Goal: Transaction & Acquisition: Purchase product/service

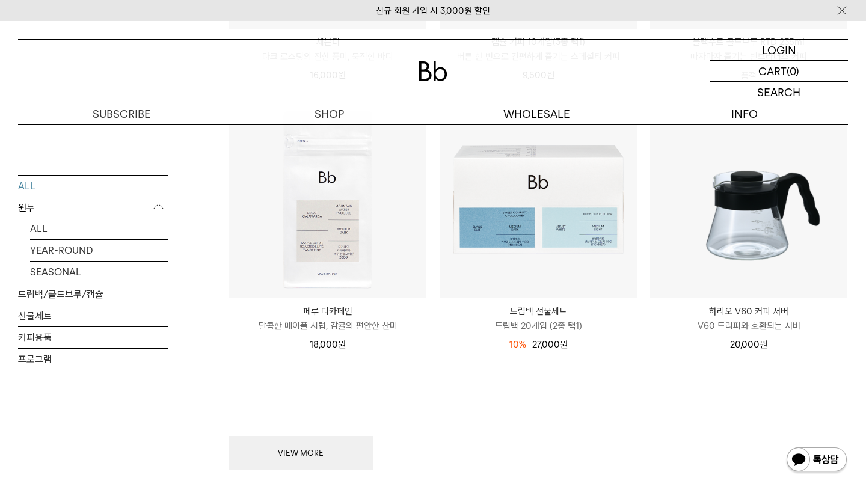
scroll to position [1716, 0]
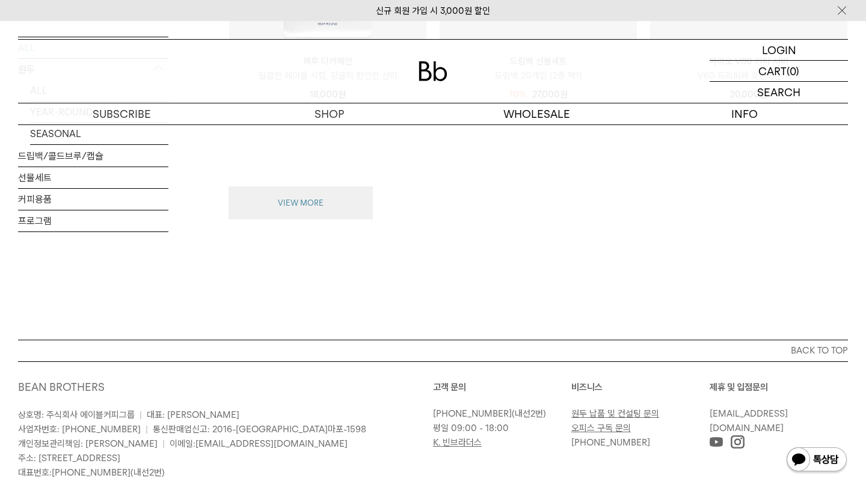
click at [315, 218] on button "VIEW MORE" at bounding box center [301, 203] width 144 height 34
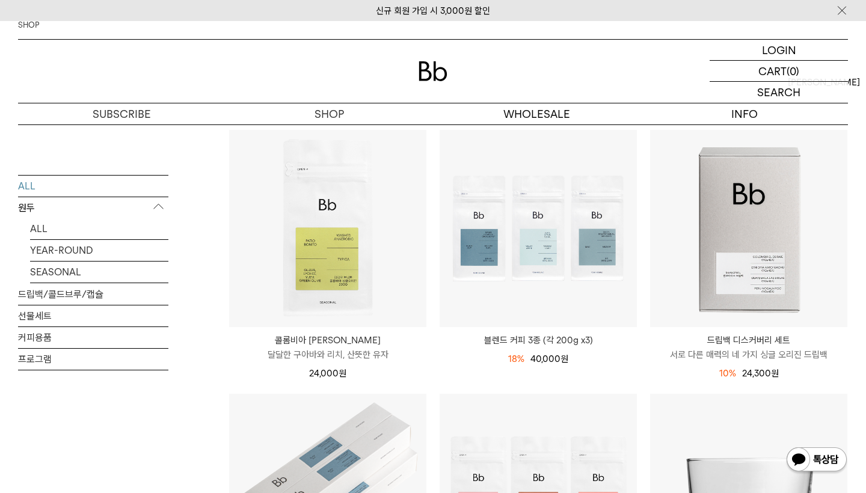
scroll to position [112, 0]
click at [55, 251] on link "YEAR-ROUND" at bounding box center [99, 249] width 138 height 21
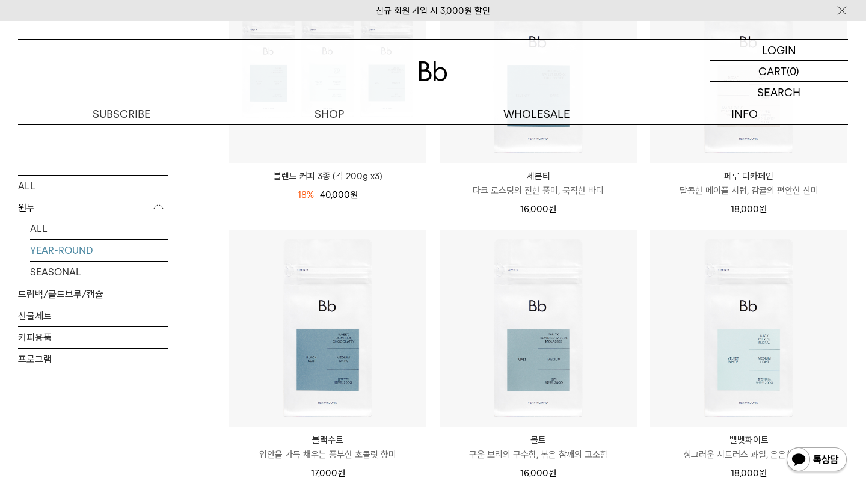
scroll to position [275, 0]
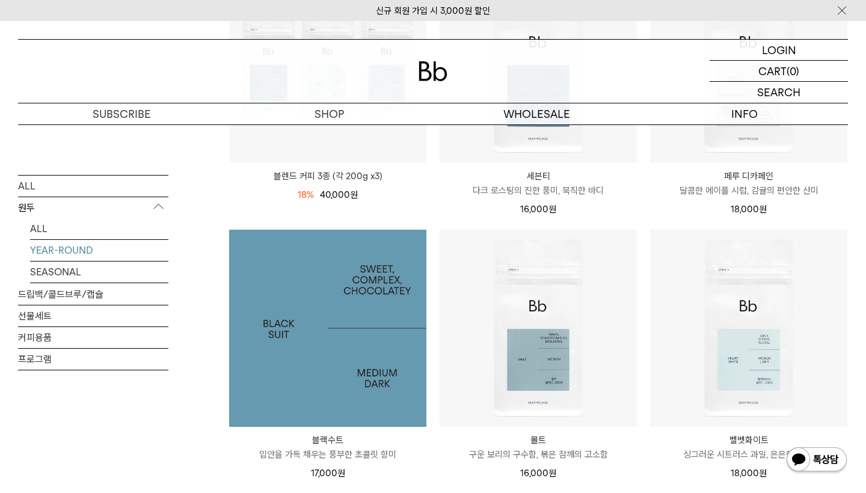
click at [323, 408] on img at bounding box center [327, 328] width 197 height 197
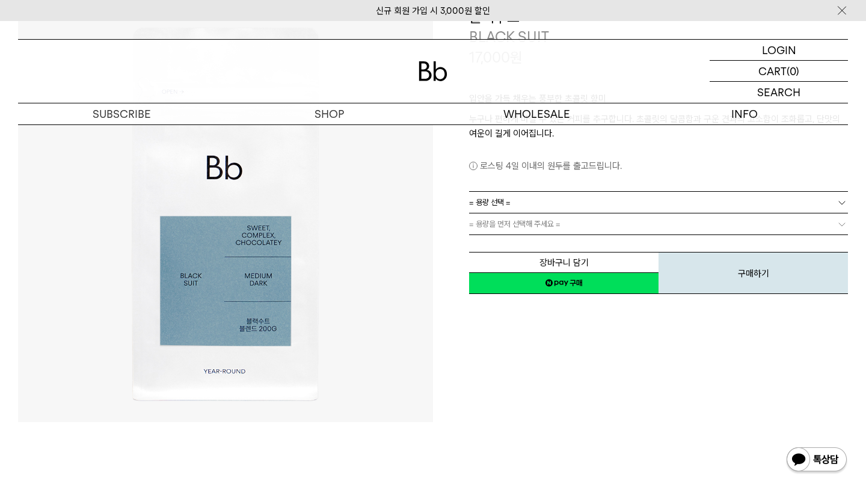
scroll to position [142, 0]
click at [578, 204] on link "= 용량 선택 =" at bounding box center [658, 201] width 379 height 21
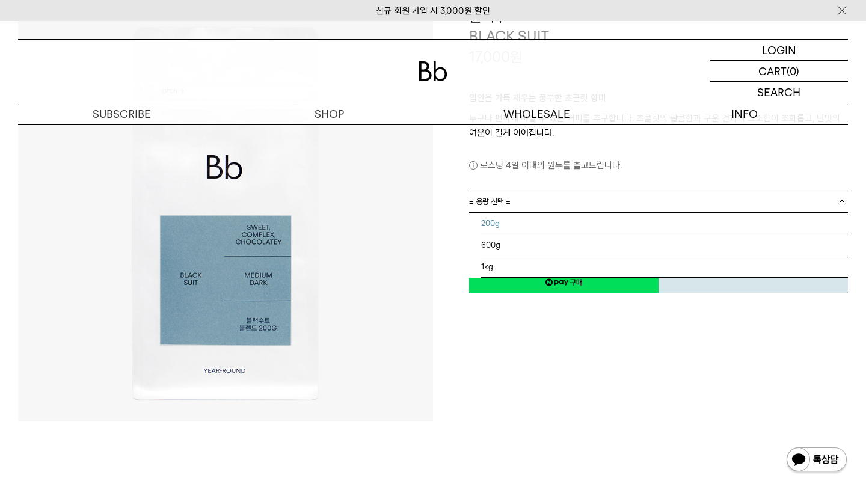
click at [568, 228] on li "200g" at bounding box center [664, 224] width 367 height 22
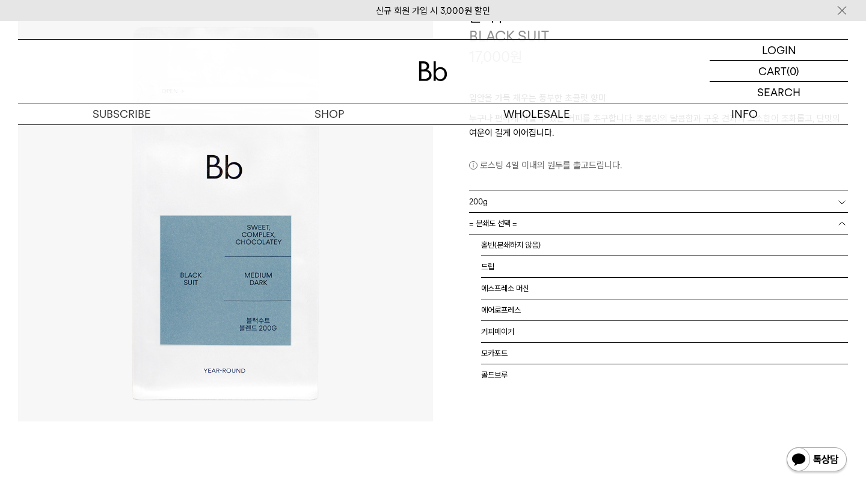
click at [585, 224] on link "= 분쇄도 선택 =" at bounding box center [658, 223] width 379 height 21
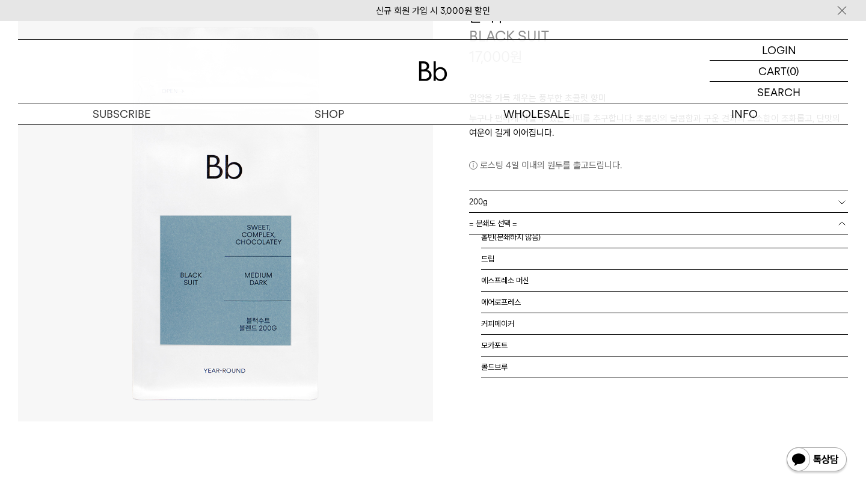
scroll to position [0, 0]
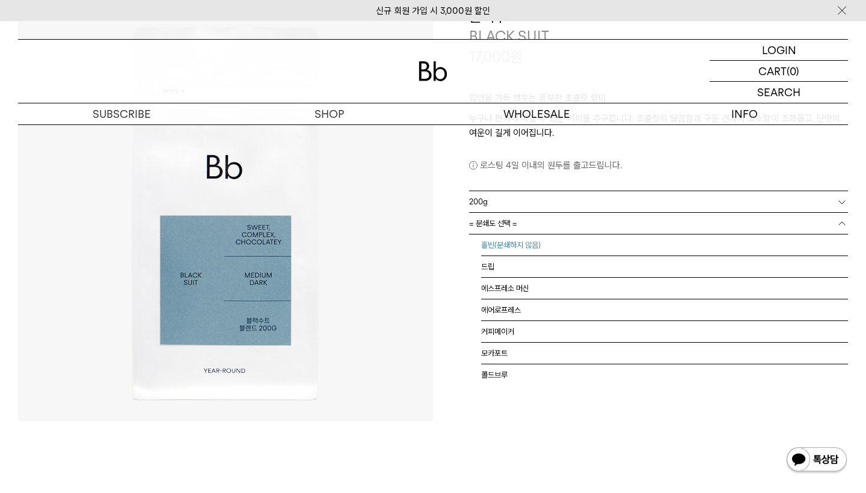
click at [566, 248] on li "홀빈(분쇄하지 않음)" at bounding box center [664, 246] width 367 height 22
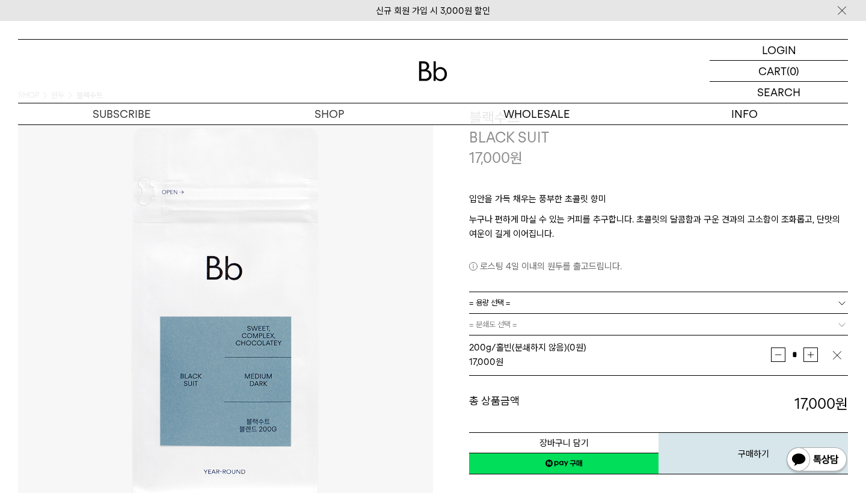
scroll to position [41, 0]
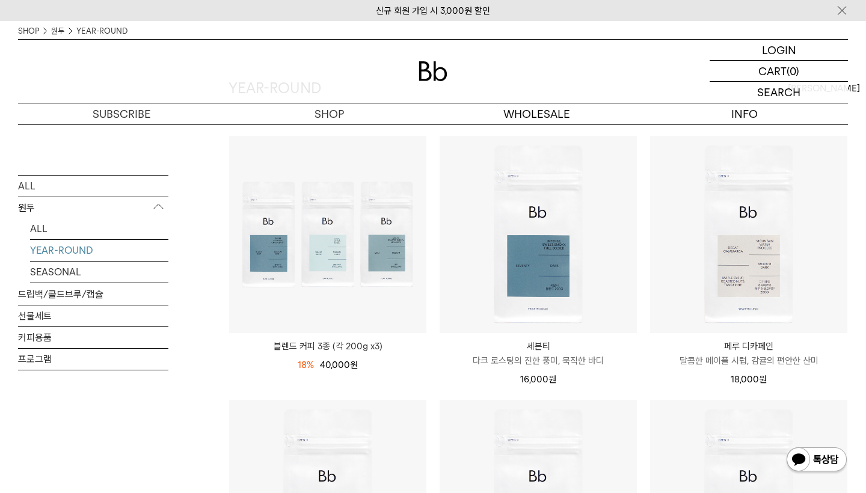
scroll to position [483, 0]
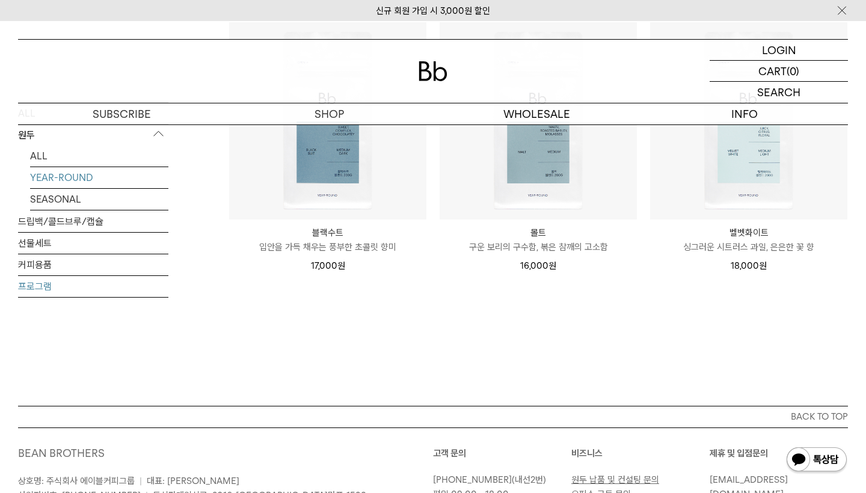
click at [46, 284] on link "프로그램" at bounding box center [93, 286] width 150 height 21
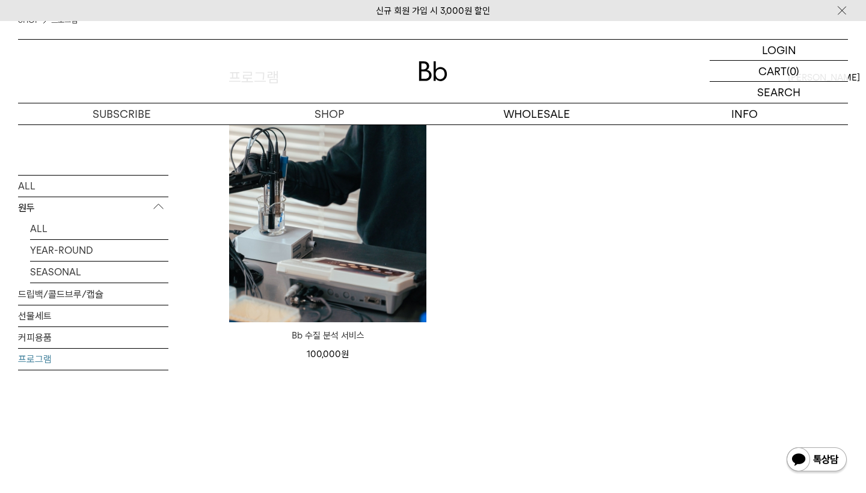
scroll to position [117, 0]
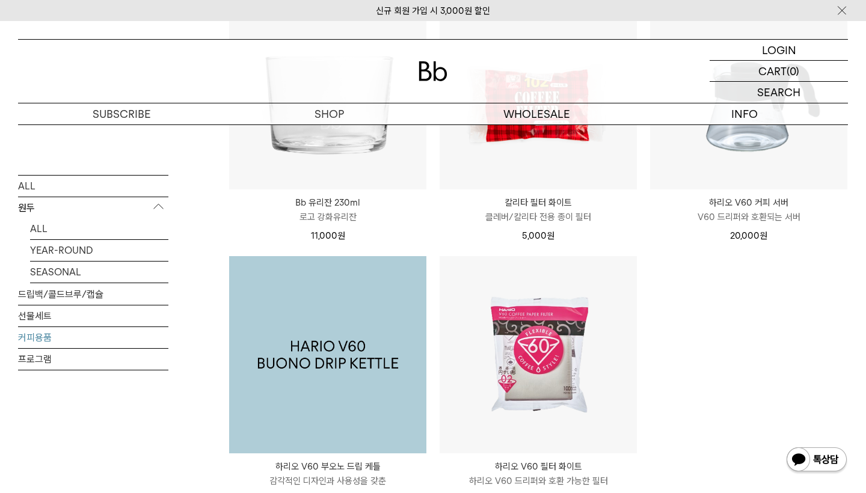
scroll to position [251, 0]
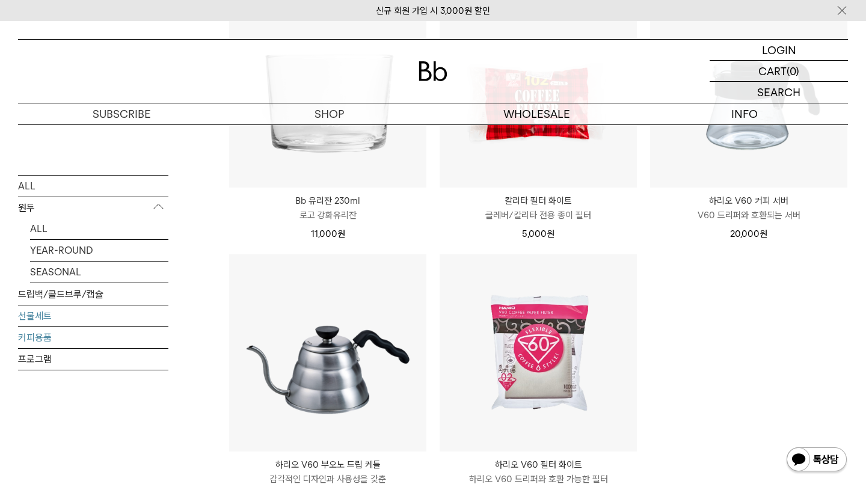
click at [90, 315] on link "선물세트" at bounding box center [93, 315] width 150 height 21
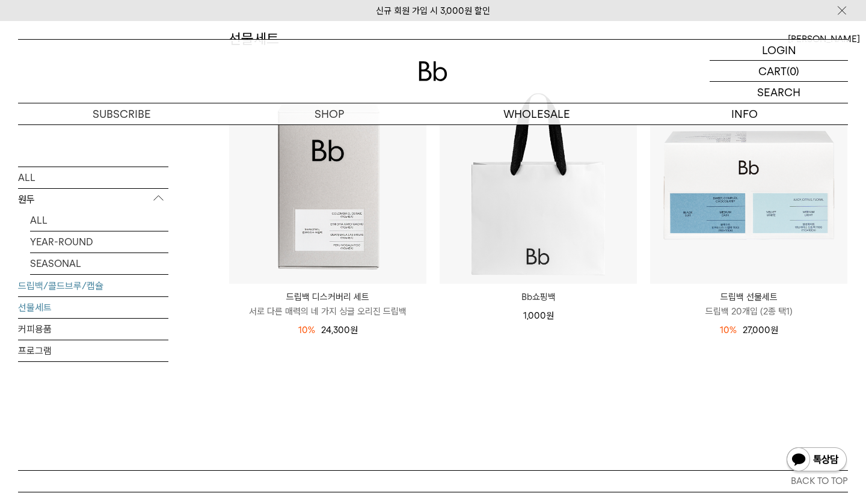
click at [79, 284] on link "드립백/콜드브루/캡슐" at bounding box center [93, 285] width 150 height 21
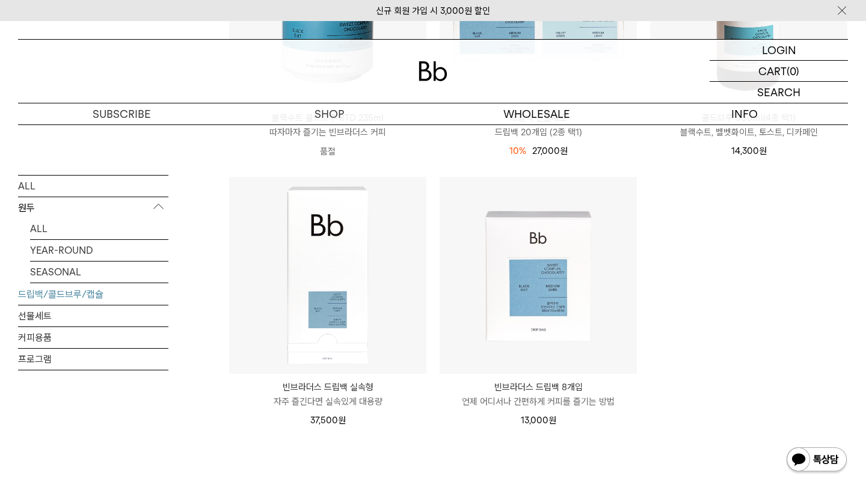
scroll to position [594, 0]
